Goal: Information Seeking & Learning: Learn about a topic

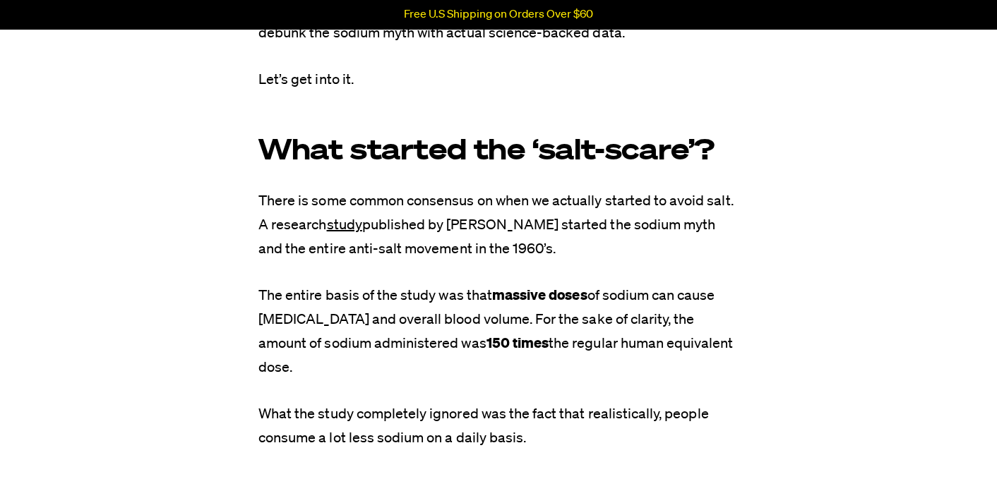
scroll to position [1059, 0]
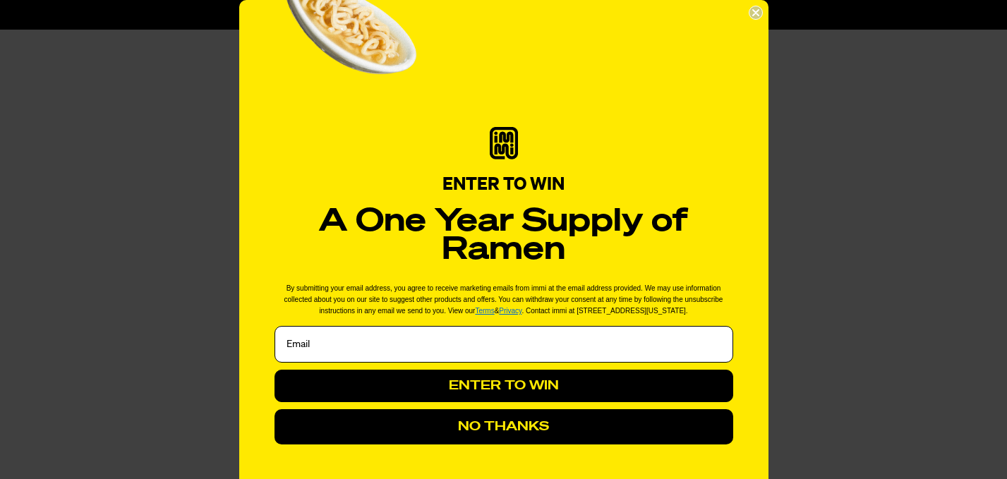
click at [750, 7] on circle "Close dialog" at bounding box center [755, 12] width 13 height 13
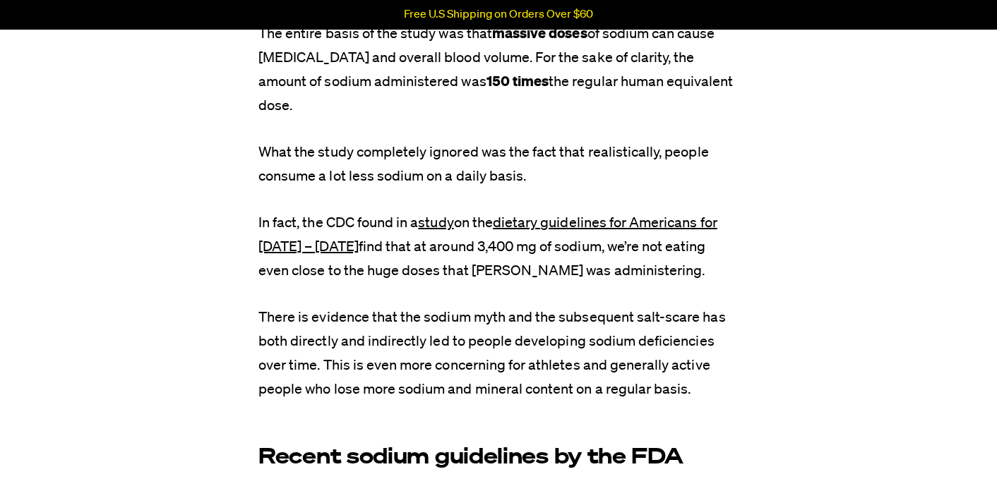
scroll to position [1271, 0]
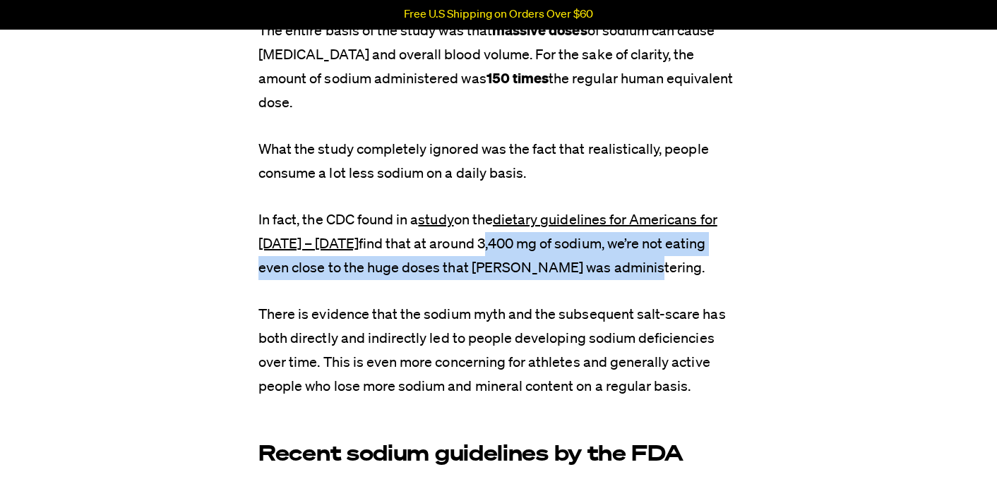
drag, startPoint x: 567, startPoint y: 268, endPoint x: 461, endPoint y: 244, distance: 108.6
click at [461, 244] on p "In fact, the CDC found in a study on the dietary guidelines for [DEMOGRAPHIC_DA…" at bounding box center [498, 244] width 480 height 72
click at [690, 268] on p "In fact, the CDC found in a study on the dietary guidelines for [DEMOGRAPHIC_DA…" at bounding box center [498, 244] width 480 height 72
drag, startPoint x: 462, startPoint y: 240, endPoint x: 608, endPoint y: 274, distance: 149.3
click at [608, 274] on p "In fact, the CDC found in a study on the dietary guidelines for [DEMOGRAPHIC_DA…" at bounding box center [498, 244] width 480 height 72
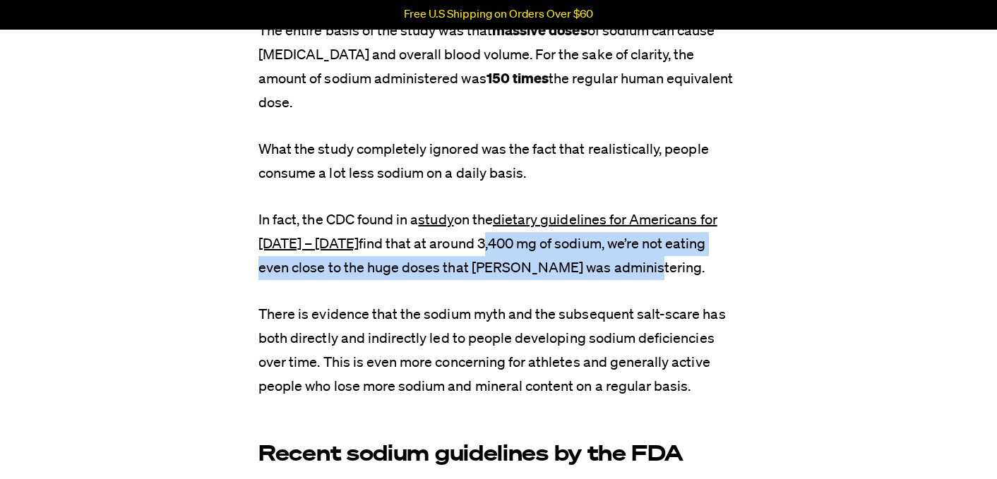
click at [608, 274] on p "In fact, the CDC found in a study on the dietary guidelines for [DEMOGRAPHIC_DA…" at bounding box center [498, 244] width 480 height 72
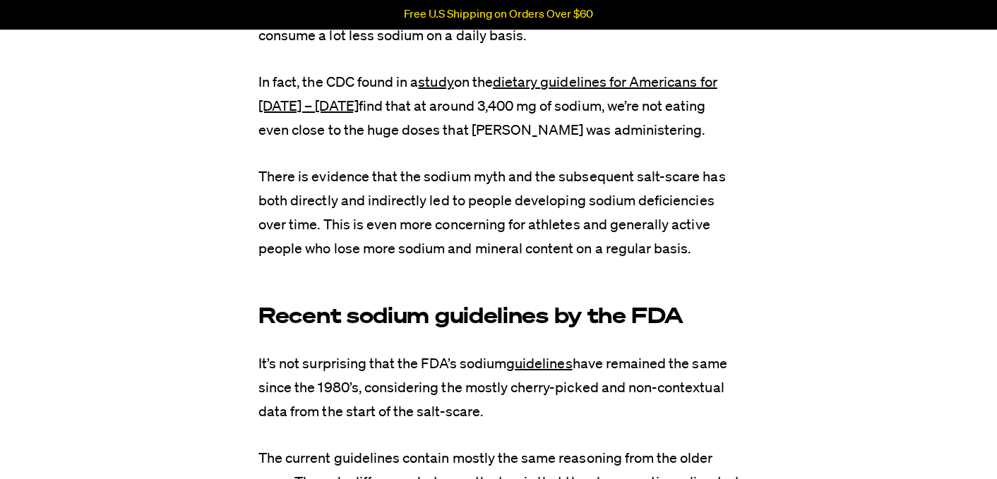
scroll to position [1412, 0]
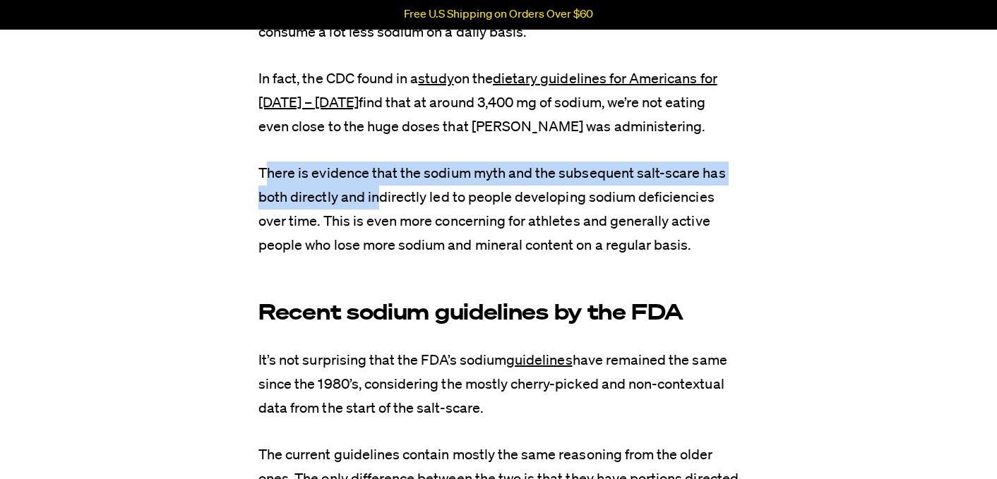
drag, startPoint x: 265, startPoint y: 172, endPoint x: 460, endPoint y: 207, distance: 198.6
click at [403, 208] on p "There is evidence that the sodium myth and the subsequent salt-scare has both d…" at bounding box center [498, 210] width 480 height 96
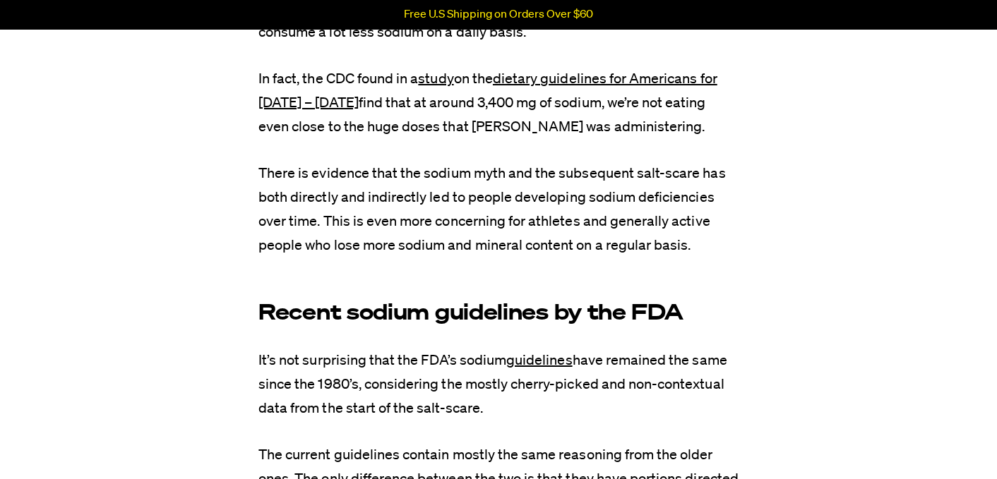
drag, startPoint x: 772, startPoint y: 228, endPoint x: 789, endPoint y: 287, distance: 61.7
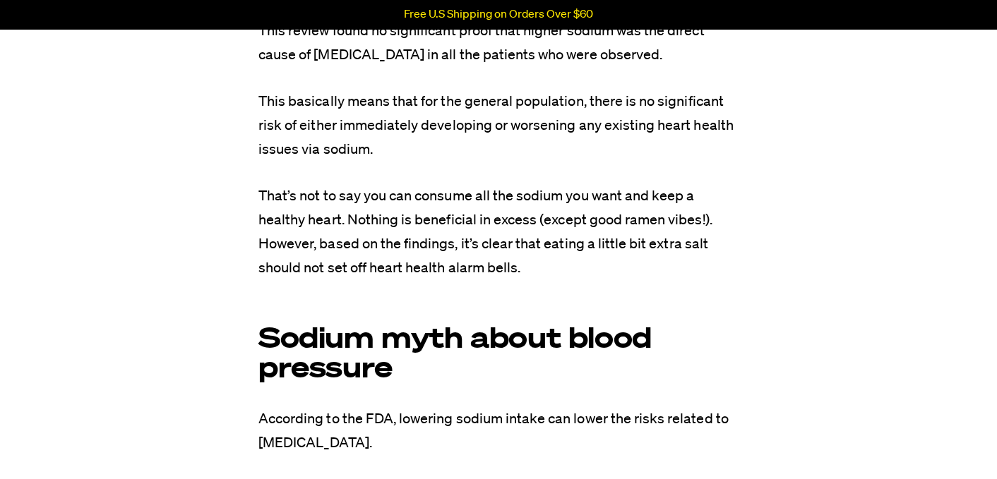
scroll to position [4800, 0]
